Goal: Submit feedback/report problem

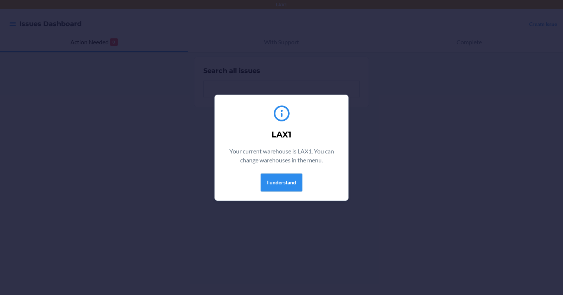
click at [277, 183] on button "I understand" at bounding box center [282, 182] width 42 height 18
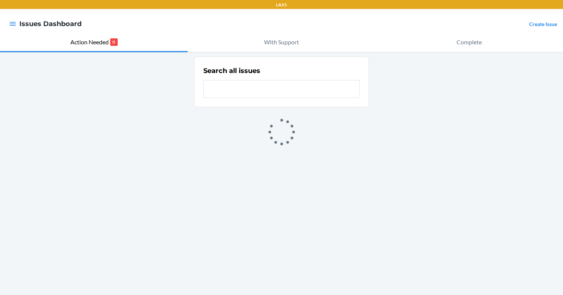
click at [11, 30] on div at bounding box center [12, 24] width 13 height 16
click at [280, 4] on p "LAX1" at bounding box center [281, 4] width 11 height 7
click at [7, 26] on div at bounding box center [12, 24] width 13 height 16
click at [13, 22] on icon "button" at bounding box center [13, 24] width 6 height 4
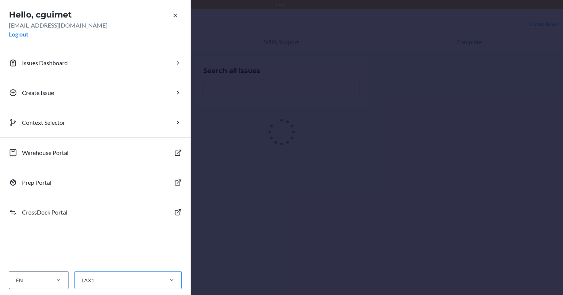
click at [122, 284] on div "LAX1" at bounding box center [118, 280] width 87 height 12
click at [82, 284] on input "LAX1" at bounding box center [81, 280] width 1 height 8
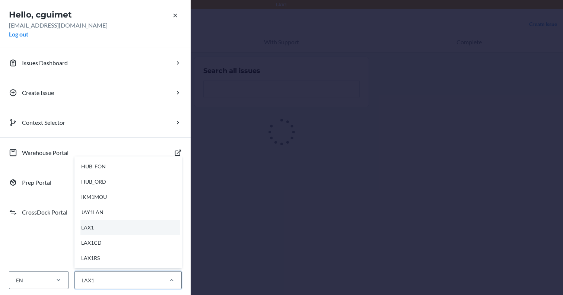
scroll to position [137, 0]
click at [117, 257] on div "LAX1RS" at bounding box center [130, 257] width 100 height 15
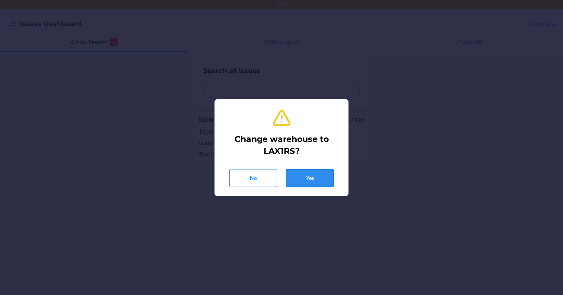
click at [313, 178] on button "Yes" at bounding box center [310, 178] width 48 height 18
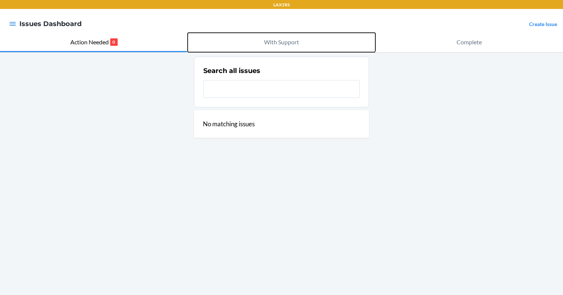
click at [274, 47] on button "With Support" at bounding box center [282, 42] width 188 height 19
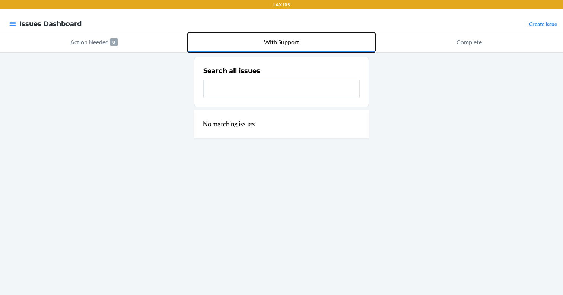
click at [289, 45] on p "With Support" at bounding box center [281, 42] width 35 height 9
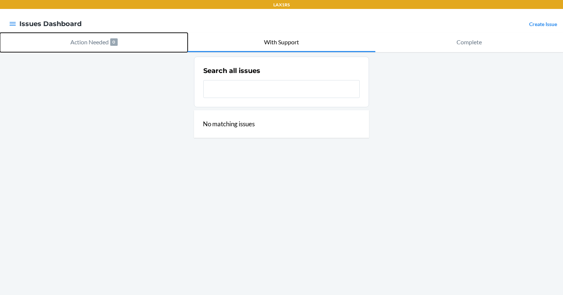
click at [87, 45] on p "Action Needed" at bounding box center [89, 42] width 38 height 9
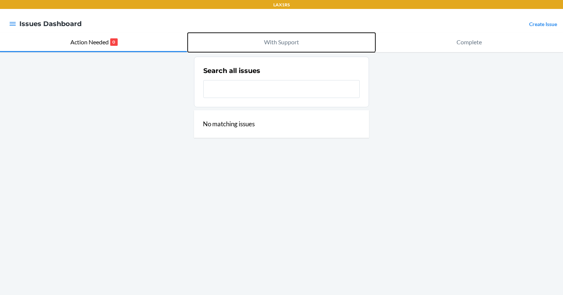
click at [277, 42] on p "With Support" at bounding box center [281, 42] width 35 height 9
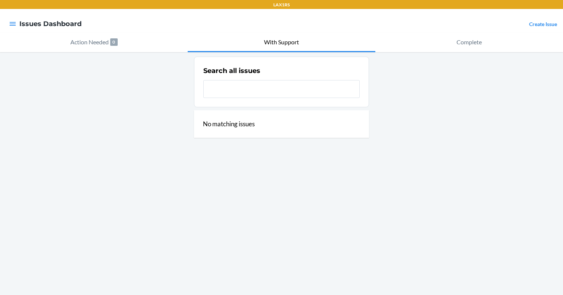
click at [539, 23] on link "Create Issue" at bounding box center [543, 24] width 28 height 6
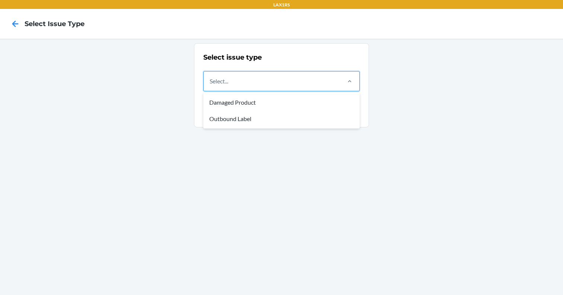
click at [280, 84] on div "Select..." at bounding box center [272, 80] width 136 height 19
click at [210, 84] on input "option Damaged Product focused, 1 of 2. 2 results available. Use Up and Down to…" at bounding box center [210, 81] width 1 height 9
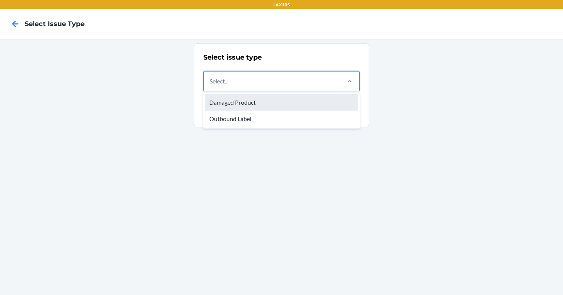
click at [240, 101] on div "Damaged Product" at bounding box center [281, 102] width 153 height 16
click at [210, 86] on input "option Outbound Label focused, 2 of 2. 2 results available. Use Up and Down to …" at bounding box center [210, 81] width 1 height 9
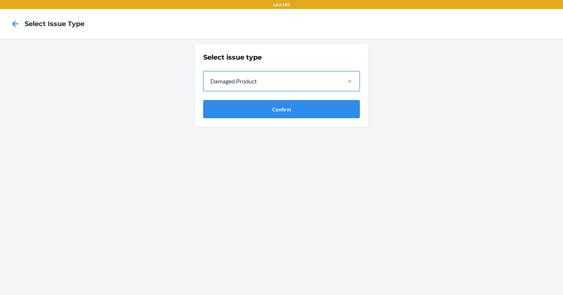
click at [263, 103] on button "Confirm" at bounding box center [281, 109] width 156 height 18
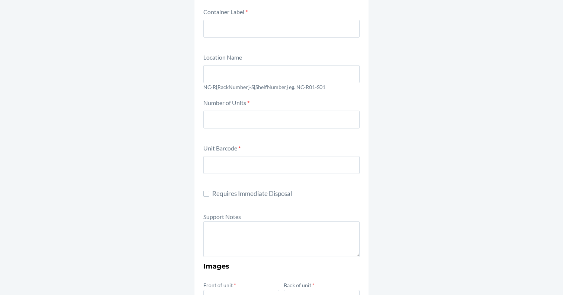
scroll to position [66, 0]
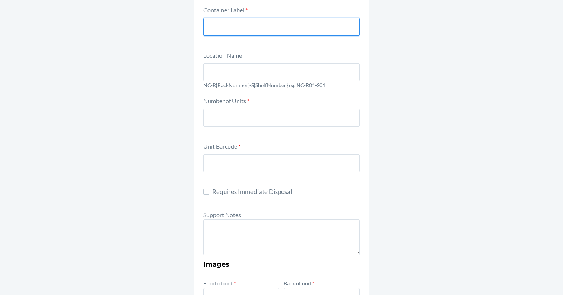
click at [259, 29] on input "text" at bounding box center [281, 27] width 156 height 18
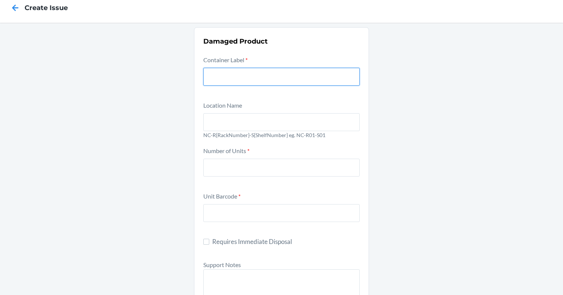
scroll to position [12, 0]
